Goal: Task Accomplishment & Management: Manage account settings

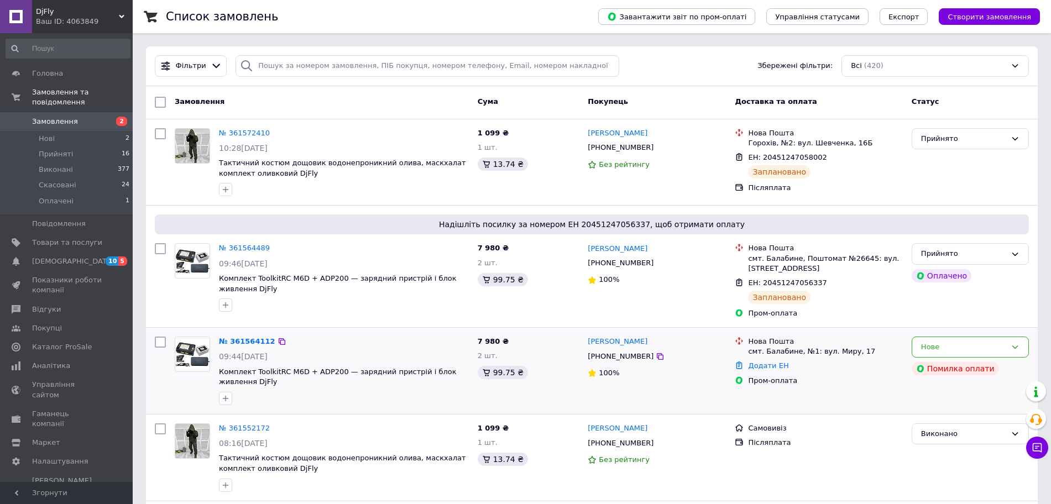
click at [374, 364] on div "№ 361564112 09:44, 12.09.2025 Комплект ToolkitRC M6D + ADP200 — зарядний пристр…" at bounding box center [344, 370] width 259 height 77
click at [374, 379] on span "Комплект ToolkitRC M6D + ADP200 — зарядний пристрій і блок живлення DjFly" at bounding box center [344, 377] width 250 height 20
click at [368, 368] on span "Комплект ToolkitRC M6D + ADP200 — зарядний пристрій і блок живлення DjFly" at bounding box center [338, 377] width 238 height 19
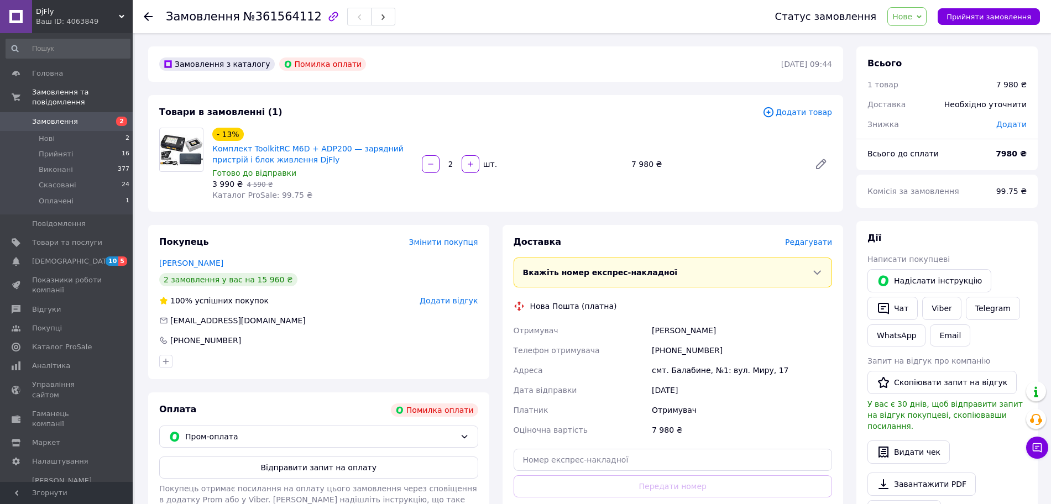
click at [811, 245] on span "Редагувати" at bounding box center [808, 242] width 47 height 9
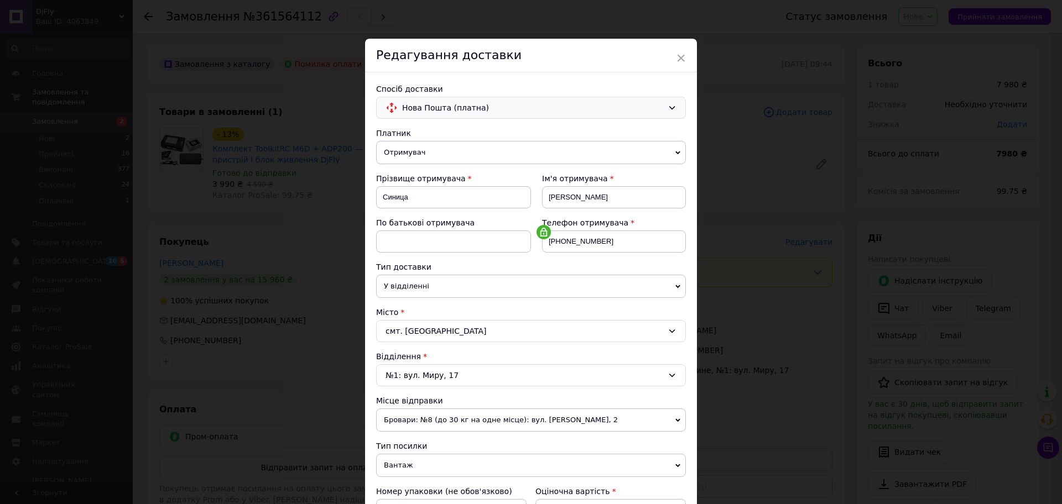
click at [610, 110] on span "Нова Пошта (платна)" at bounding box center [532, 108] width 261 height 12
click at [616, 131] on span "Нова Пошта (платна)" at bounding box center [539, 131] width 274 height 11
click at [676, 49] on span "×" at bounding box center [681, 58] width 10 height 19
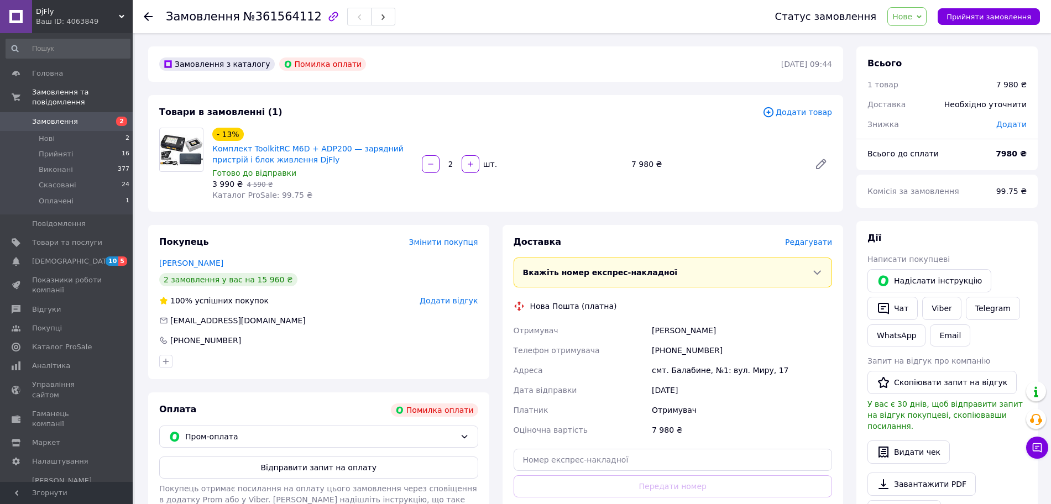
click at [149, 16] on use at bounding box center [148, 16] width 9 height 9
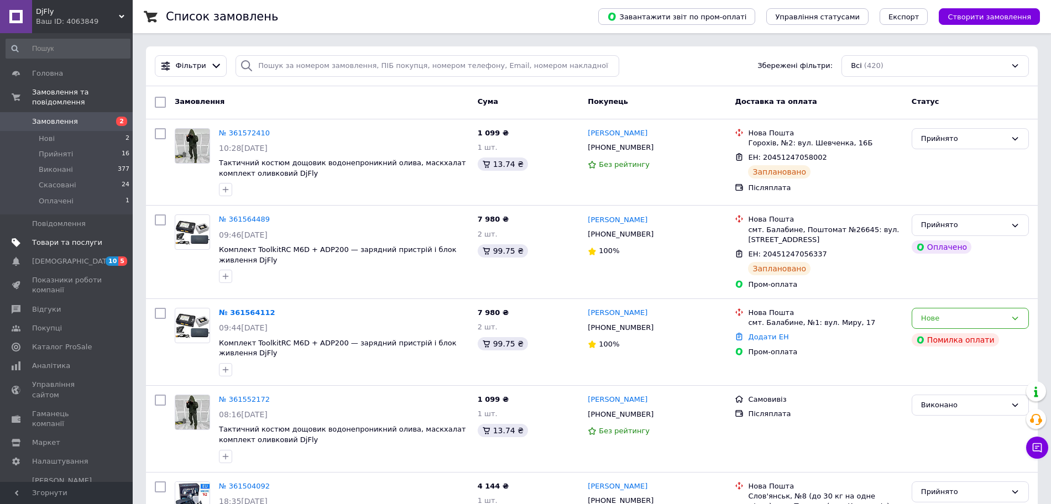
click at [85, 238] on span "Товари та послуги" at bounding box center [67, 243] width 70 height 10
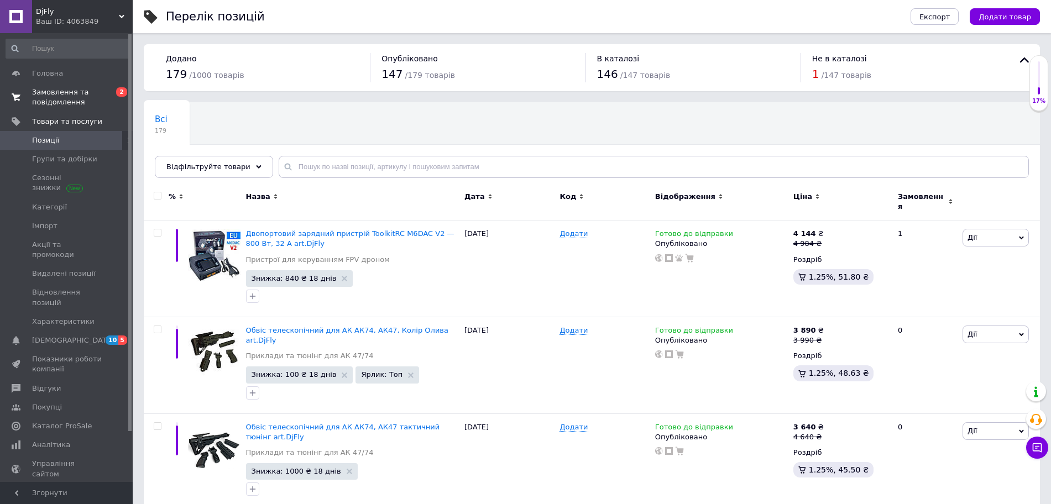
click at [63, 92] on span "Замовлення та повідомлення" at bounding box center [67, 97] width 70 height 20
